Goal: Information Seeking & Learning: Learn about a topic

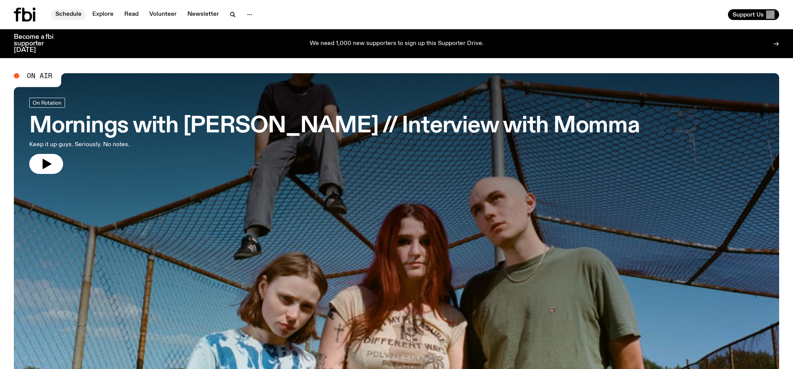
click at [72, 12] on link "Schedule" at bounding box center [68, 14] width 35 height 11
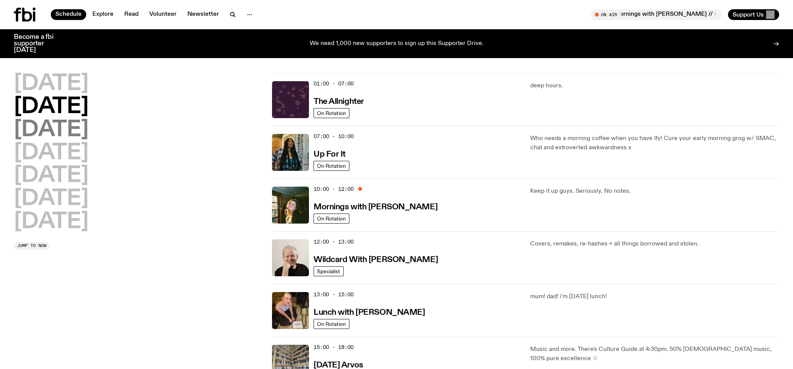
click at [88, 131] on h2 "[DATE]" at bounding box center [51, 130] width 75 height 22
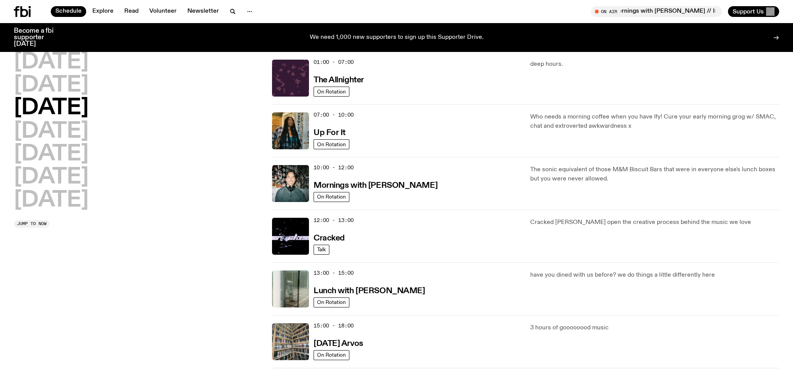
scroll to position [22, 0]
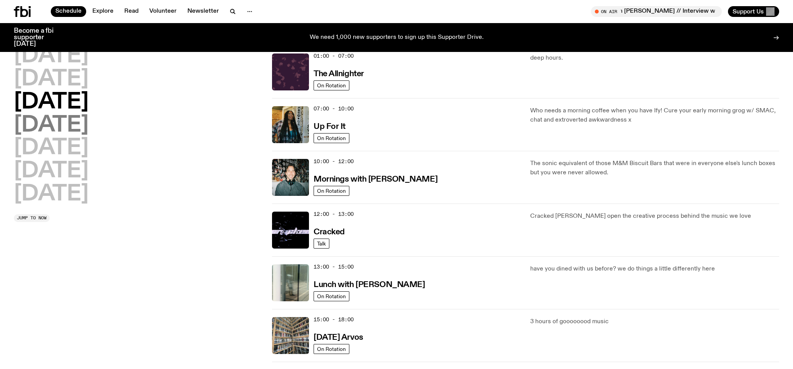
click at [88, 125] on h2 "[DATE]" at bounding box center [51, 126] width 75 height 22
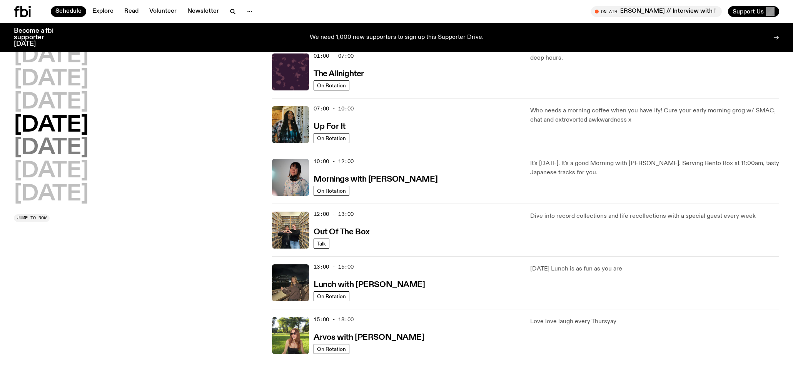
click at [69, 149] on h2 "[DATE]" at bounding box center [51, 148] width 75 height 22
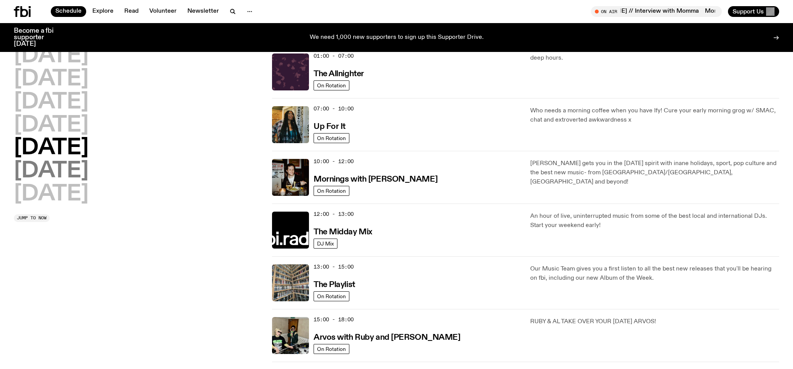
click at [70, 168] on h2 "[DATE]" at bounding box center [51, 171] width 75 height 22
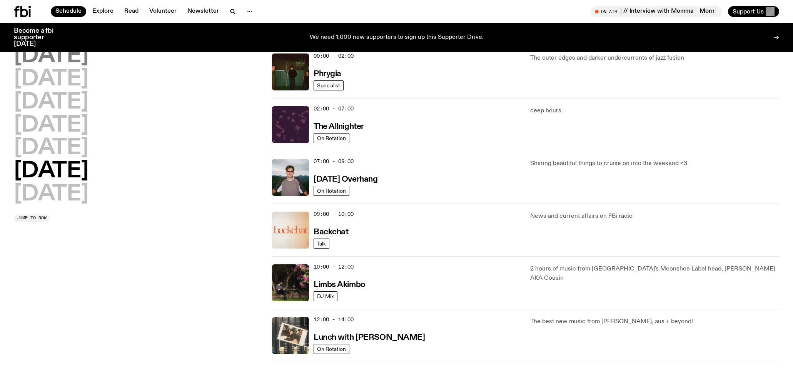
click at [68, 59] on h2 "[DATE]" at bounding box center [51, 56] width 75 height 22
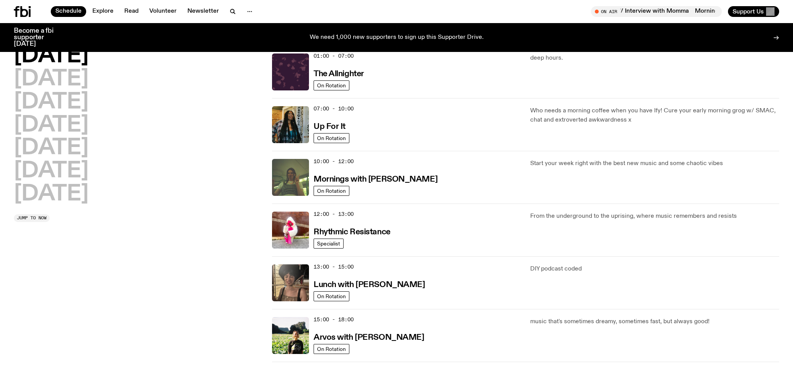
scroll to position [0, 0]
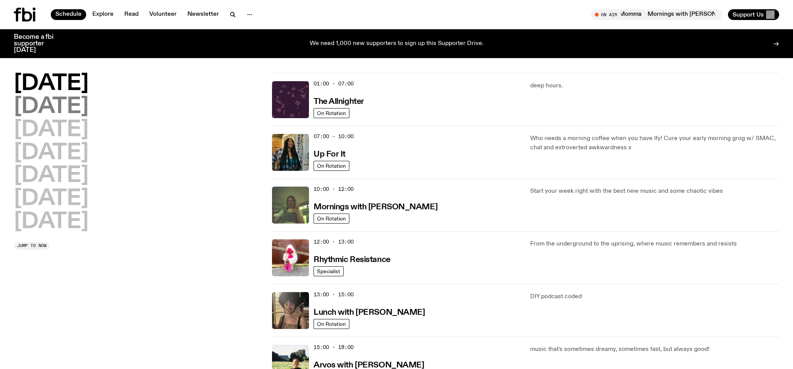
click at [80, 106] on h2 "[DATE]" at bounding box center [51, 107] width 75 height 22
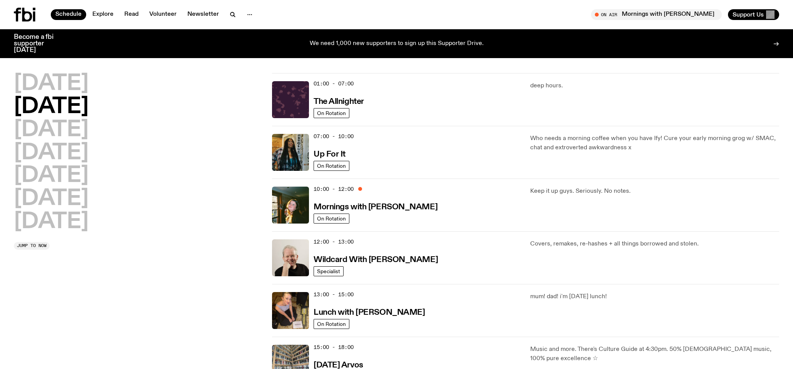
scroll to position [0, 0]
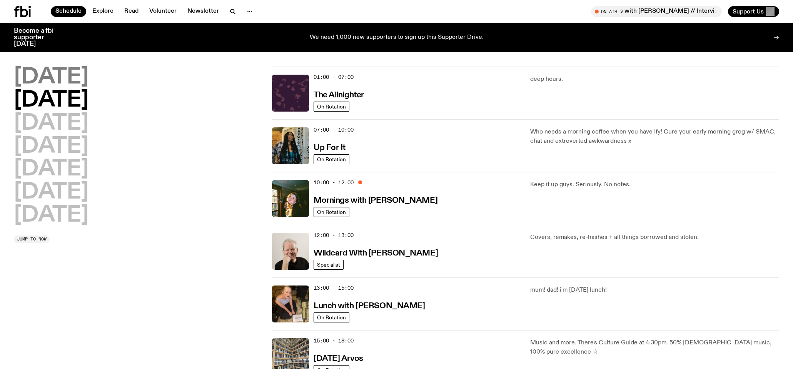
click at [72, 76] on h2 "[DATE]" at bounding box center [51, 78] width 75 height 22
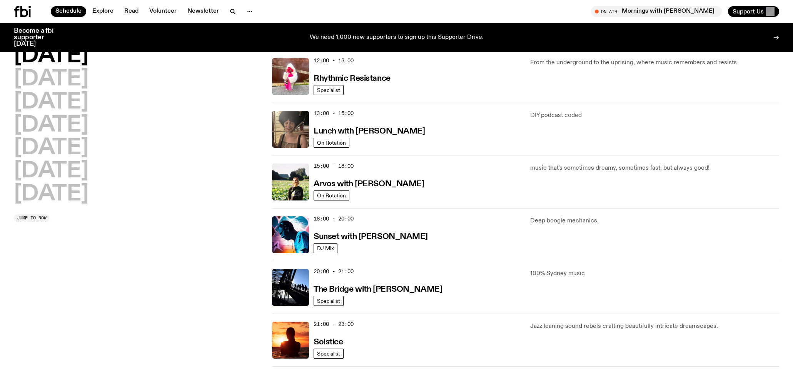
scroll to position [0, 0]
